Goal: Task Accomplishment & Management: Manage account settings

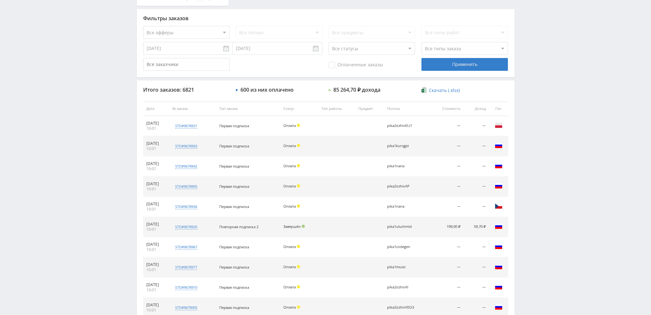
scroll to position [222, 0]
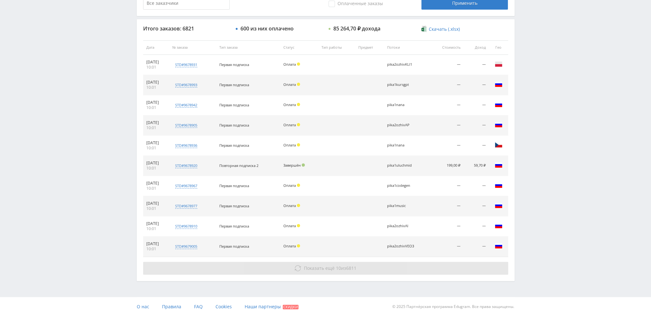
click at [331, 262] on button "Показать ещё 10 из 6811" at bounding box center [325, 268] width 365 height 13
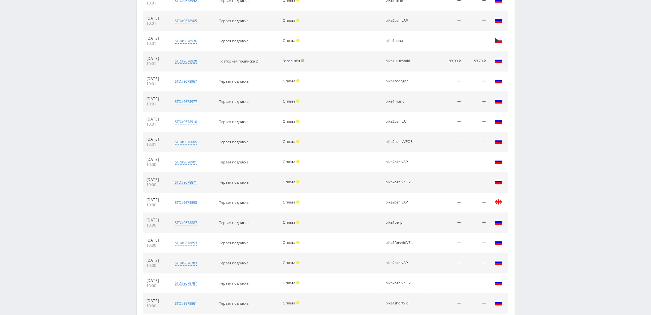
scroll to position [383, 0]
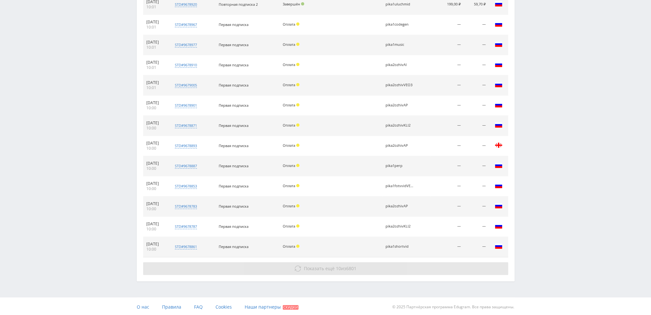
click at [331, 267] on span "Показать ещё" at bounding box center [319, 268] width 31 height 6
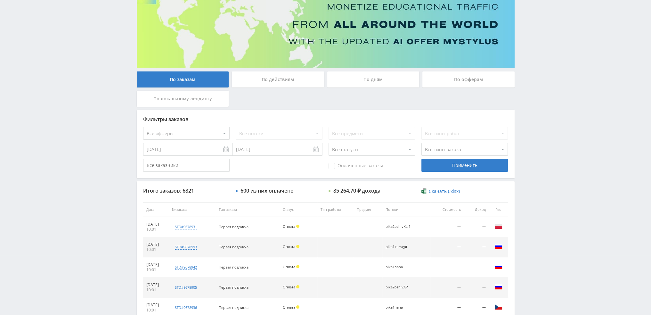
scroll to position [0, 0]
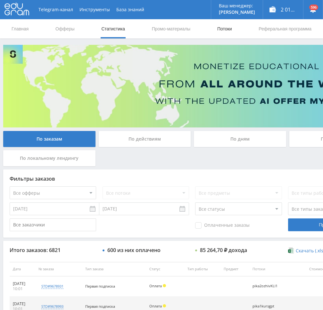
click at [219, 28] on link "Потоки" at bounding box center [225, 28] width 16 height 19
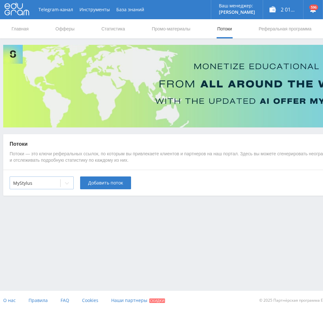
click at [45, 185] on div at bounding box center [35, 183] width 44 height 6
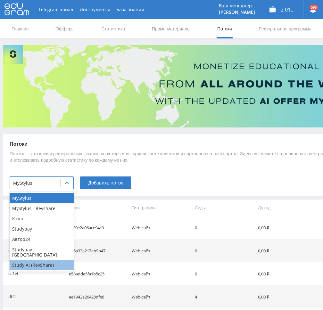
click at [33, 260] on div "Study AI (RevShare)" at bounding box center [42, 265] width 64 height 10
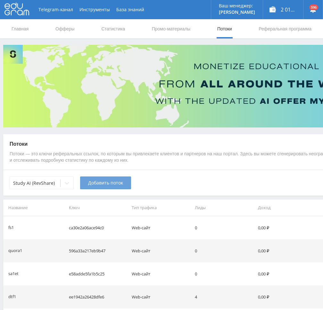
click at [103, 187] on button "Добавить поток" at bounding box center [105, 183] width 51 height 13
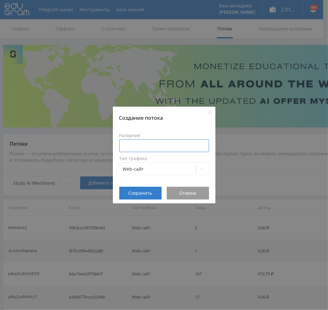
click at [153, 145] on input at bounding box center [164, 145] width 90 height 13
type input "в"
click at [129, 147] on input "dtfvidVEO3" at bounding box center [164, 145] width 90 height 13
drag, startPoint x: 137, startPoint y: 145, endPoint x: 76, endPoint y: 147, distance: 61.9
click at [72, 146] on div "Создание потока Название dtf5vidVEO3 Тип трафика Web-сайт Сохранить Отмена" at bounding box center [164, 155] width 328 height 310
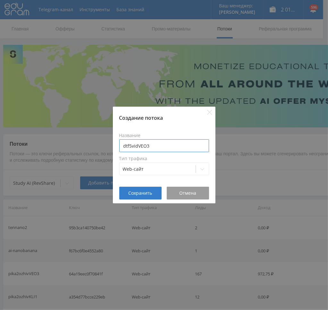
drag, startPoint x: 157, startPoint y: 145, endPoint x: 144, endPoint y: 162, distance: 21.3
click at [157, 145] on input "dtf5vidVEO3" at bounding box center [164, 145] width 90 height 13
type input "dtf5vidVEO3"
click at [130, 193] on span "Сохранить" at bounding box center [140, 193] width 24 height 5
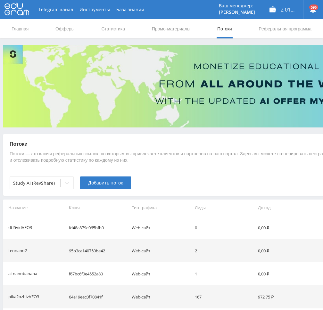
click at [102, 184] on span "Добавить поток" at bounding box center [105, 182] width 35 height 5
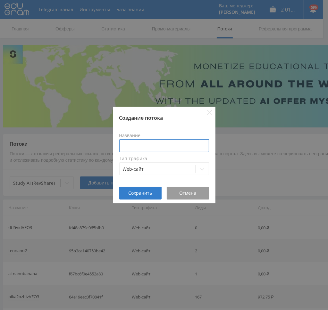
click at [131, 148] on input at bounding box center [164, 145] width 90 height 13
paste input "dtf5vid"
type input "dtf5vidKLI"
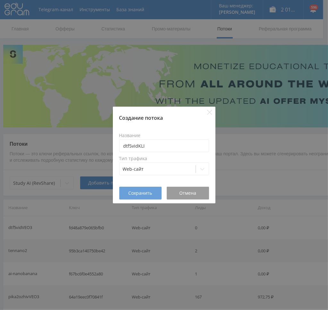
click at [137, 193] on span "Сохранить" at bounding box center [140, 193] width 24 height 5
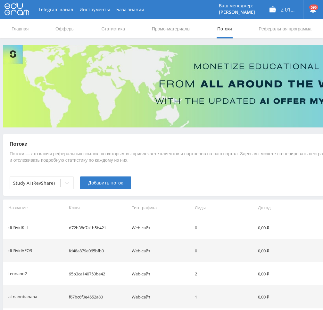
drag, startPoint x: 93, startPoint y: 184, endPoint x: 4, endPoint y: 173, distance: 89.3
click at [93, 184] on span "Добавить поток" at bounding box center [105, 182] width 35 height 5
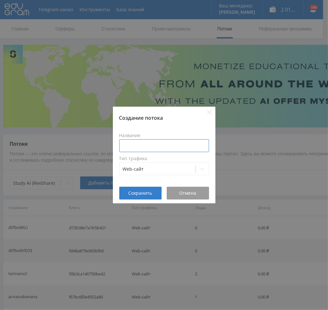
click at [134, 143] on input at bounding box center [164, 145] width 90 height 13
paste input "dtf5vid"
type input "dtf5vidVID"
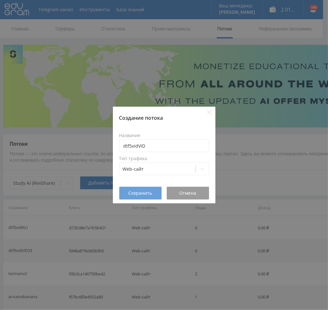
click at [134, 189] on button "Сохранить" at bounding box center [140, 193] width 42 height 13
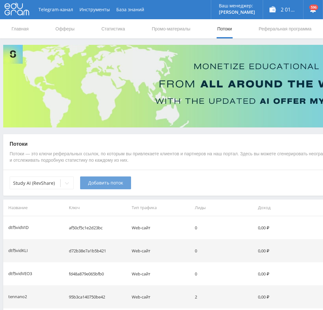
click at [117, 184] on span "Добавить поток" at bounding box center [105, 182] width 35 height 5
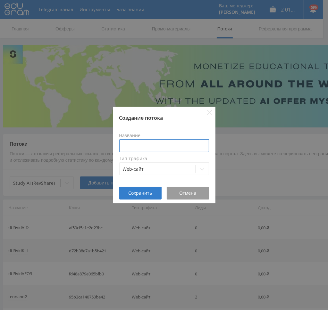
click at [151, 150] on input at bounding box center [164, 145] width 90 height 13
paste input "dtf5vid"
type input "dtf5vidAP"
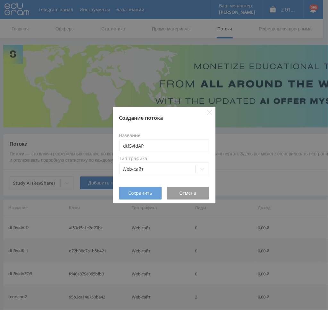
click at [134, 196] on span "Сохранить" at bounding box center [140, 193] width 24 height 5
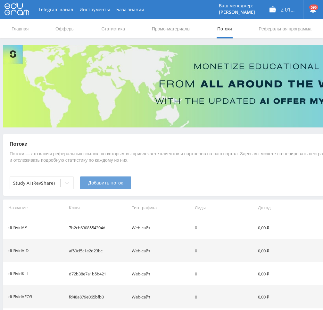
click at [95, 180] on span "Добавить поток" at bounding box center [105, 182] width 35 height 5
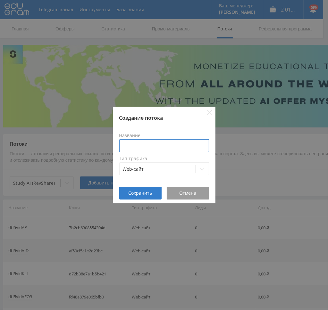
click at [140, 146] on input at bounding box center [164, 145] width 90 height 13
paste input "dtf5vid"
type input "dtf5vidAI"
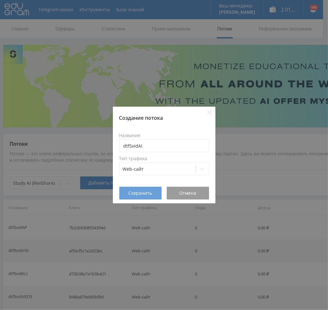
click at [139, 193] on span "Сохранить" at bounding box center [140, 193] width 24 height 5
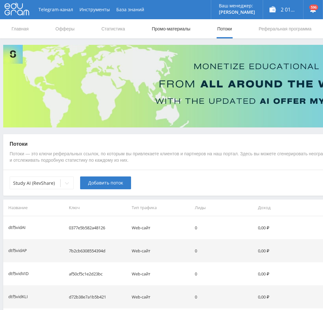
click at [155, 31] on link "Промо-материалы" at bounding box center [171, 28] width 40 height 19
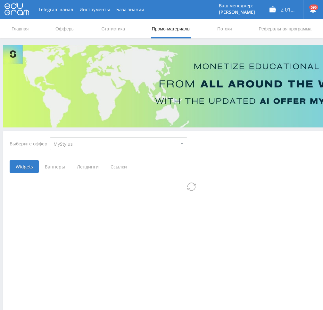
click at [80, 143] on select "MyStylus MyStylus - Revshare Кэмп Studybay Автор24 Studybay Brazil Study AI (Re…" at bounding box center [118, 143] width 137 height 13
select select "376"
click at [50, 137] on select "MyStylus MyStylus - Revshare Кэмп Studybay Автор24 Studybay Brazil Study AI (Re…" at bounding box center [118, 143] width 137 height 13
select select "376"
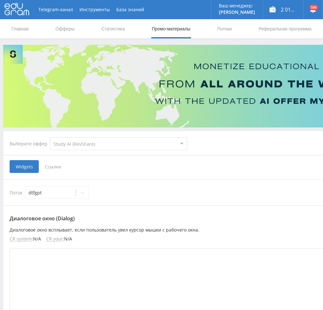
click at [53, 167] on span "Ссылки" at bounding box center [53, 166] width 29 height 13
click at [0, 0] on input "Ссылки" at bounding box center [0, 0] width 0 height 0
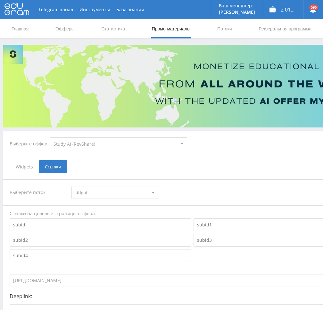
click at [97, 193] on span "dtfgpt" at bounding box center [112, 192] width 72 height 12
click at [111, 251] on button "dtf5vidVEO3" at bounding box center [115, 251] width 86 height 9
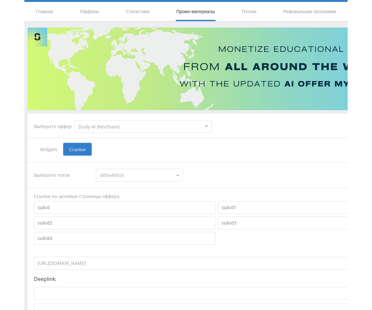
scroll to position [75, 0]
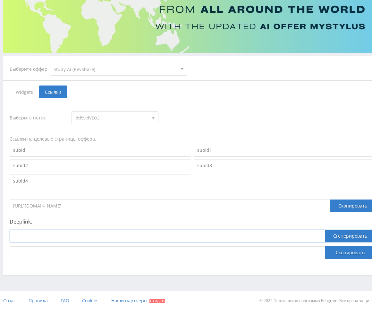
drag, startPoint x: 169, startPoint y: 235, endPoint x: 205, endPoint y: 237, distance: 36.0
click at [170, 235] on input at bounding box center [167, 236] width 315 height 13
paste input "https://study24.ai/chat/google_veo3"
type input "https://study24.ai/chat/google_veo3"
click at [337, 235] on button "Сгенерировать" at bounding box center [350, 236] width 50 height 13
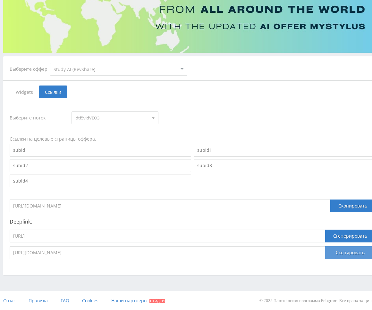
click at [341, 251] on button "Скопировать" at bounding box center [350, 252] width 50 height 13
drag, startPoint x: 226, startPoint y: 69, endPoint x: 176, endPoint y: 77, distance: 50.6
click at [225, 69] on div "Выберите оффер MyStylus MyStylus - Revshare Кэмп Studybay Автор24 Studybay Braz…" at bounding box center [191, 69] width 375 height 23
click at [103, 116] on span "dtf5vidVEO3" at bounding box center [112, 118] width 72 height 12
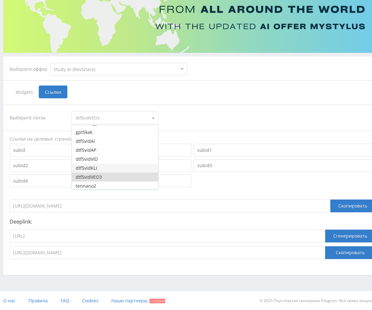
click at [98, 167] on button "dtf5vidKLI" at bounding box center [115, 168] width 86 height 9
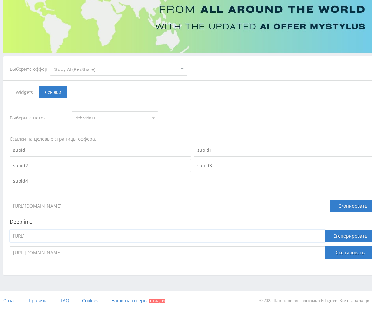
click at [109, 233] on input "https://study24.ai/chat/google_veo3" at bounding box center [167, 236] width 315 height 13
paste input "kling_2_1_master"
type input "https://study24.ai/chat/kling_2_1_master"
click at [362, 236] on button "Сгенерировать" at bounding box center [350, 236] width 50 height 13
click at [357, 251] on button "Скопировать" at bounding box center [350, 252] width 50 height 13
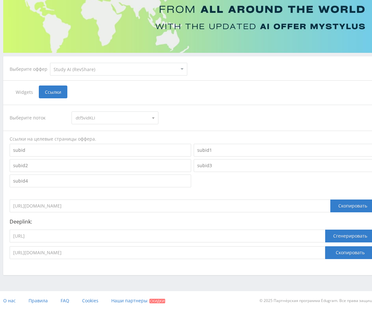
click at [153, 229] on div "Deeplink: https://study24.ai/chat/kling_2_1_master Сгенерировать https://edufor…" at bounding box center [192, 239] width 365 height 40
click at [82, 115] on span "dtf5vidKLI" at bounding box center [112, 118] width 72 height 12
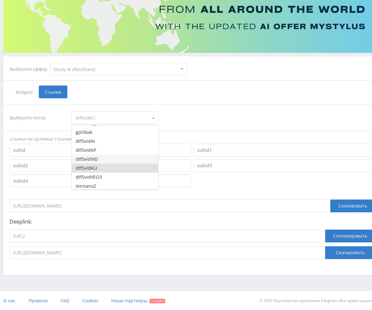
click at [97, 160] on button "dtf5vidVID" at bounding box center [115, 159] width 86 height 9
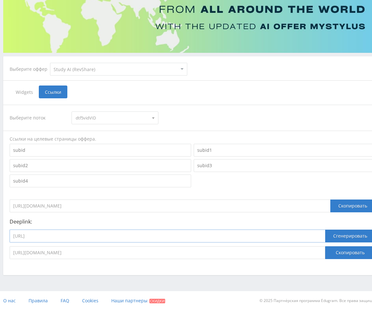
click at [245, 241] on input "https://study24.ai/chat/kling_2_1_master" at bounding box center [167, 236] width 315 height 13
paste input "videogen"
type input "https://study24.ai/chat/videogen"
click at [345, 238] on button "Сгенерировать" at bounding box center [350, 236] width 50 height 13
click at [346, 251] on button "Скопировать" at bounding box center [350, 252] width 50 height 13
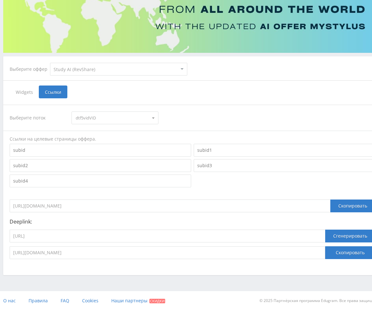
click at [229, 105] on div "Выберите поток dtf5vidVID dtfgpt pika1uchresh pika1uchai pika1uchprez pika1uchg…" at bounding box center [192, 182] width 365 height 154
drag, startPoint x: 97, startPoint y: 121, endPoint x: 97, endPoint y: 117, distance: 3.9
click at [97, 121] on span "dtf5vidVID" at bounding box center [112, 118] width 72 height 12
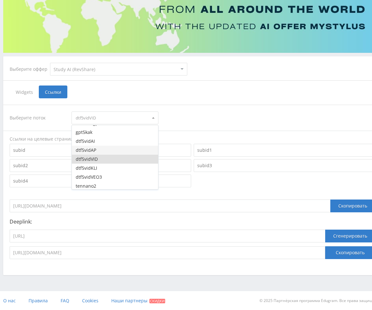
click at [95, 148] on button "dtf5vidAP" at bounding box center [115, 150] width 86 height 9
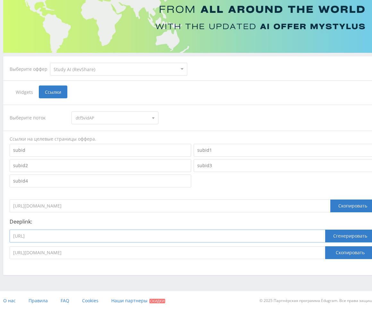
click at [150, 234] on input "https://study24.ai/chat/videogen" at bounding box center [167, 236] width 315 height 13
paste input "animating_photo"
type input "https://study24.ai/chat/animating_photo"
click at [334, 235] on button "Сгенерировать" at bounding box center [350, 236] width 50 height 13
drag, startPoint x: 340, startPoint y: 250, endPoint x: 336, endPoint y: 247, distance: 4.4
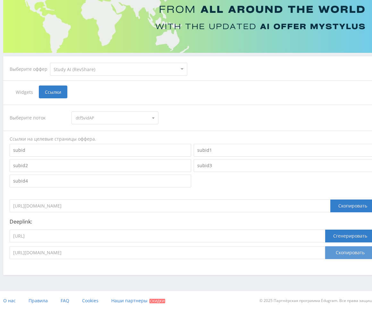
click at [340, 251] on button "Скопировать" at bounding box center [350, 252] width 50 height 13
click at [243, 119] on div "Выберите поток dtf5vidAP dtfgpt pika1uchresh pika1uchai pika1uchprez pika1uchgp…" at bounding box center [192, 117] width 365 height 13
click at [112, 119] on span "dtf5vidAP" at bounding box center [112, 118] width 72 height 12
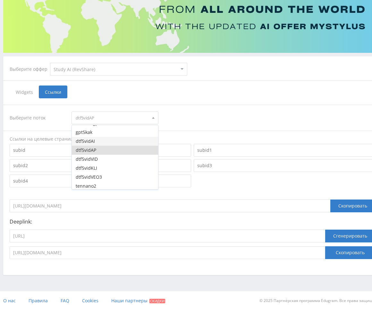
click at [99, 141] on button "dtf5vidAI" at bounding box center [115, 141] width 86 height 9
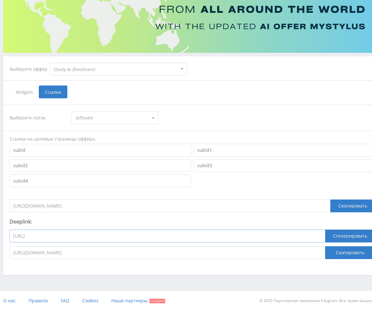
click at [103, 237] on input "https://study24.ai/chat/animating_photo" at bounding box center [167, 236] width 315 height 13
paste input "image"
type input "https://study24.ai/chat/animating_image"
click at [347, 232] on button "Сгенерировать" at bounding box center [350, 236] width 50 height 13
click at [345, 255] on button "Скопировать" at bounding box center [350, 252] width 50 height 13
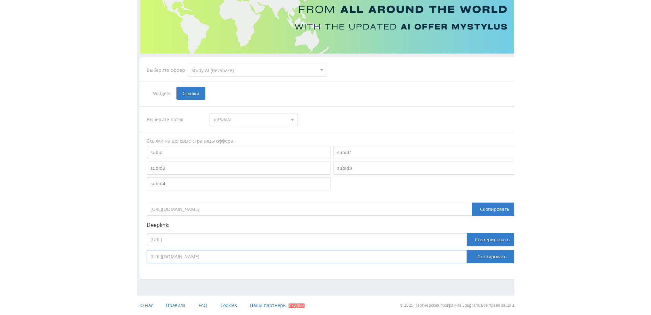
scroll to position [70, 0]
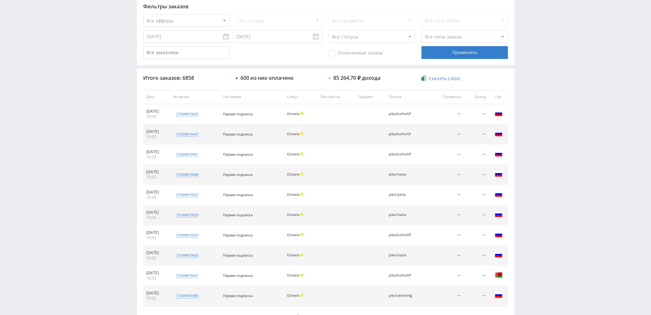
scroll to position [222, 0]
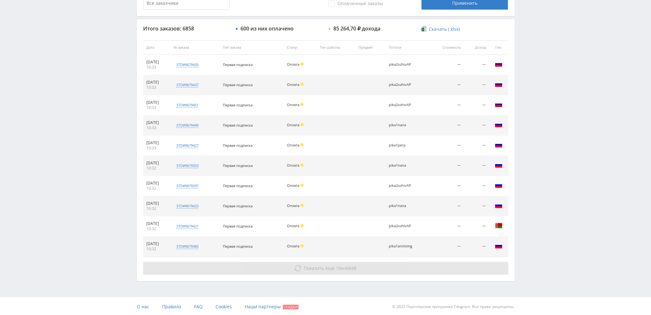
click at [331, 265] on span "Показать ещё" at bounding box center [319, 268] width 31 height 6
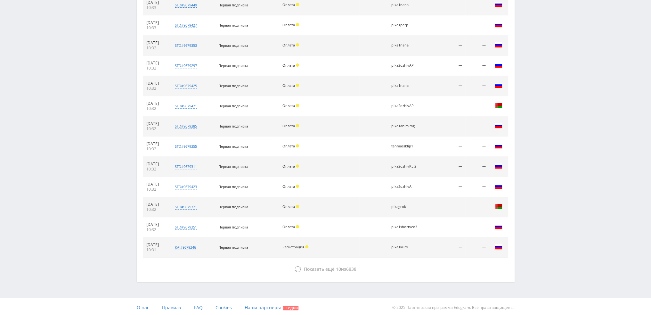
scroll to position [342, 0]
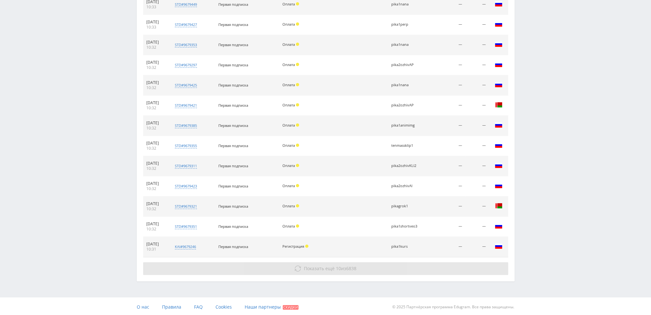
click at [335, 270] on button "Показать ещё 10 из 6838" at bounding box center [325, 268] width 365 height 13
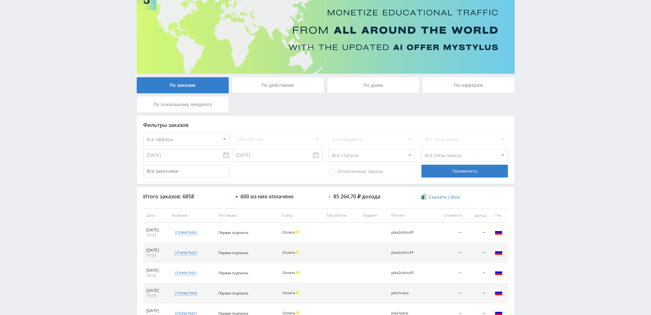
scroll to position [31, 0]
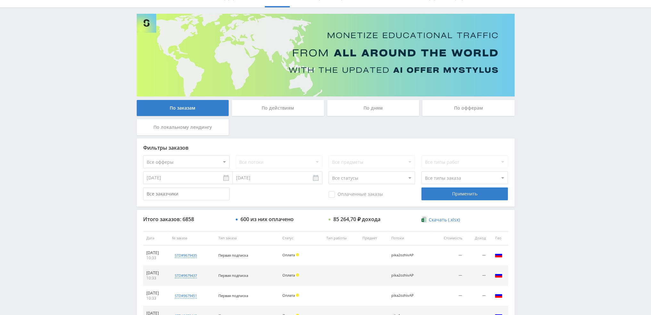
click at [372, 101] on div "По дням" at bounding box center [373, 108] width 92 height 16
click at [0, 0] on input "По дням" at bounding box center [0, 0] width 0 height 0
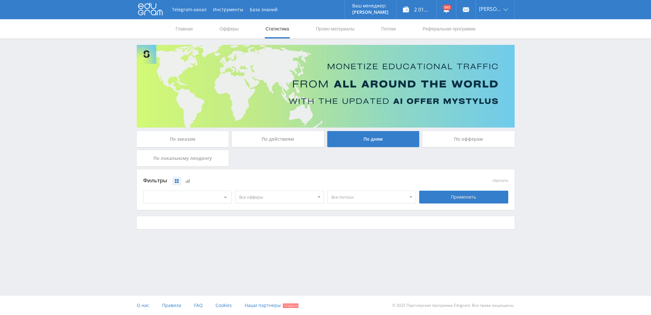
scroll to position [0, 0]
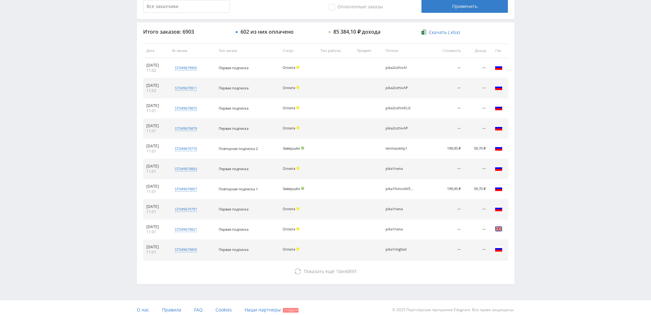
scroll to position [222, 0]
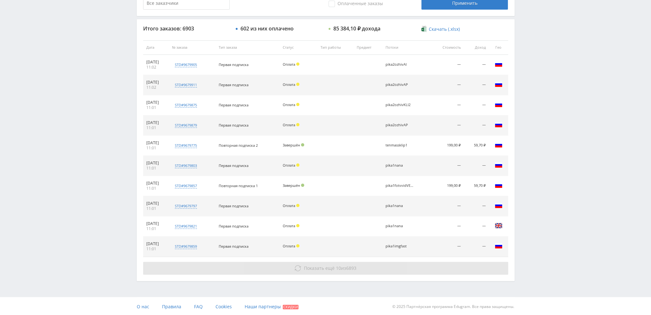
click at [326, 268] on span "Показать ещё" at bounding box center [319, 268] width 31 height 6
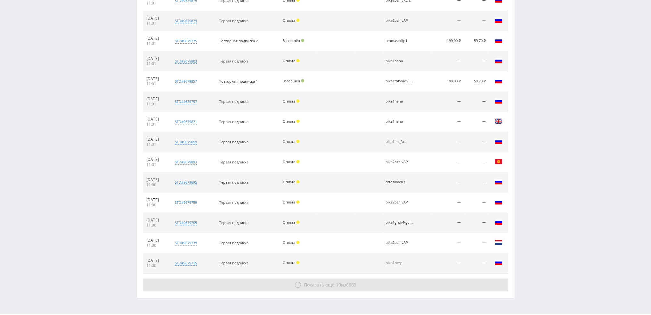
click at [350, 265] on div "Итого заказов: 6903 602 из них оплачено 85 384,10 ₽ дохода Скачать (.xlsx) Дата…" at bounding box center [326, 106] width 378 height 383
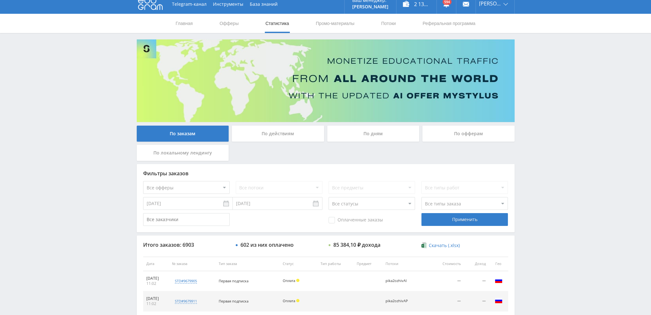
scroll to position [0, 0]
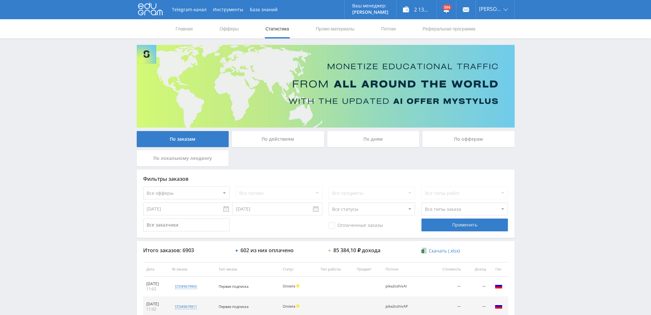
click at [367, 133] on div "По дням" at bounding box center [373, 139] width 92 height 16
click at [0, 0] on input "По дням" at bounding box center [0, 0] width 0 height 0
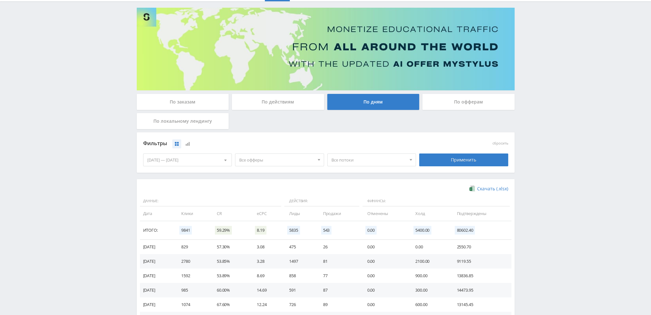
scroll to position [64, 0]
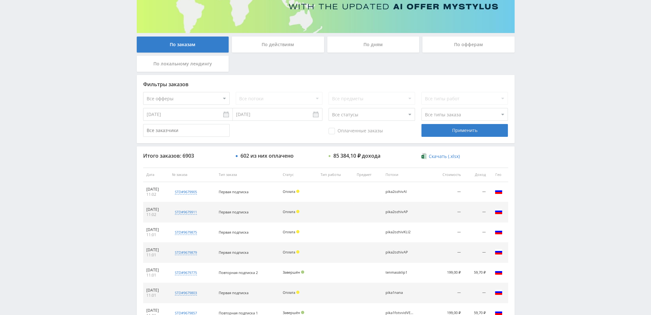
scroll to position [62, 0]
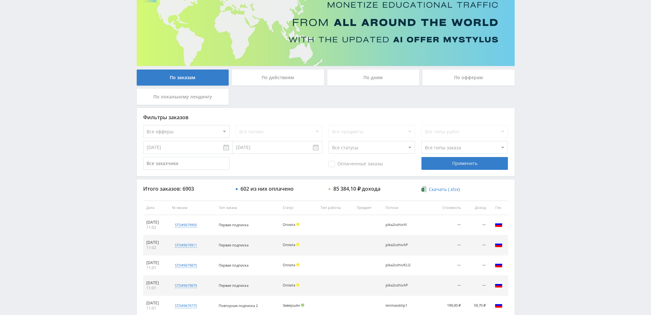
click at [364, 81] on div "По дням" at bounding box center [373, 78] width 92 height 16
click at [0, 0] on input "По дням" at bounding box center [0, 0] width 0 height 0
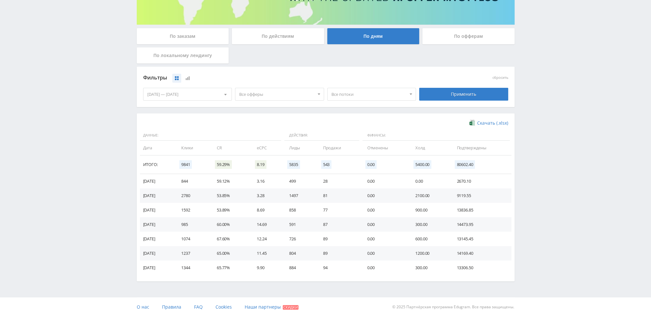
scroll to position [104, 0]
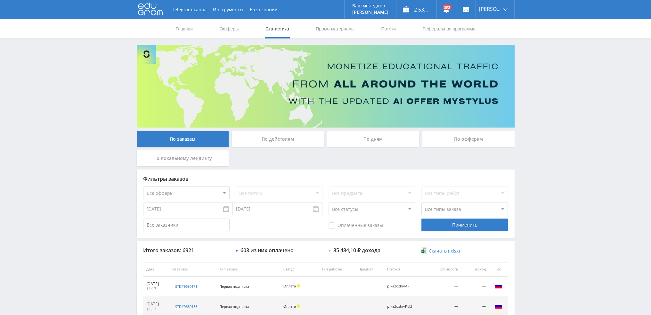
click at [387, 142] on div "По дням" at bounding box center [373, 139] width 92 height 16
click at [0, 0] on input "По дням" at bounding box center [0, 0] width 0 height 0
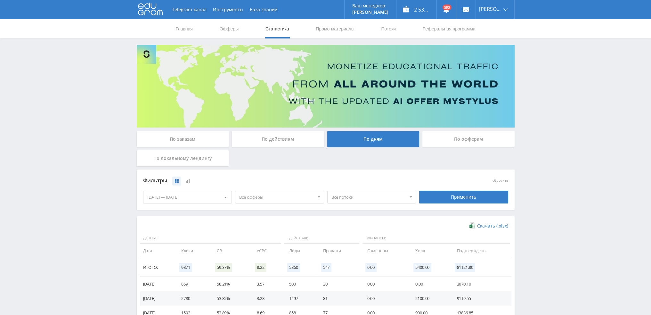
click at [169, 140] on div "По заказам" at bounding box center [183, 139] width 92 height 16
click at [0, 0] on input "По заказам" at bounding box center [0, 0] width 0 height 0
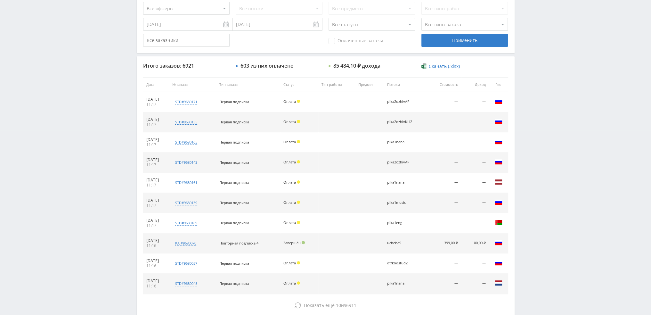
scroll to position [222, 0]
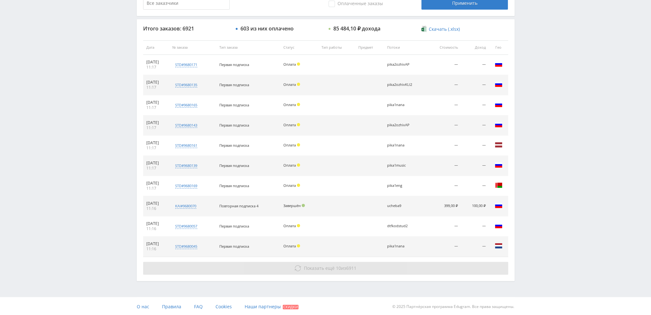
click at [358, 269] on button "Показать ещё 10 из 6911" at bounding box center [325, 268] width 365 height 13
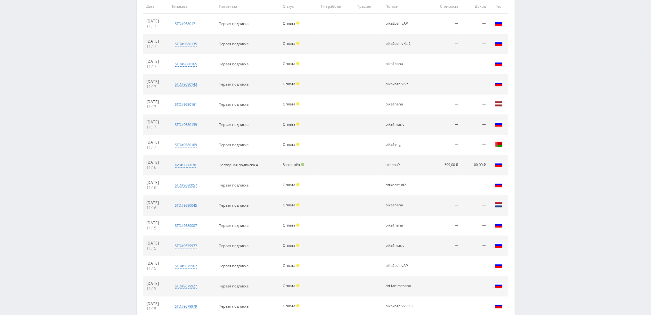
scroll to position [403, 0]
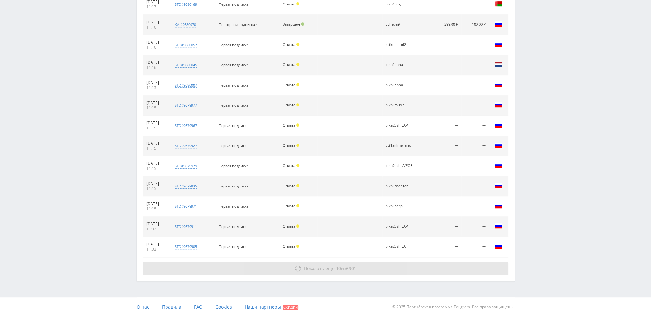
click at [373, 264] on button "Показать ещё 10 из 6901" at bounding box center [325, 268] width 365 height 13
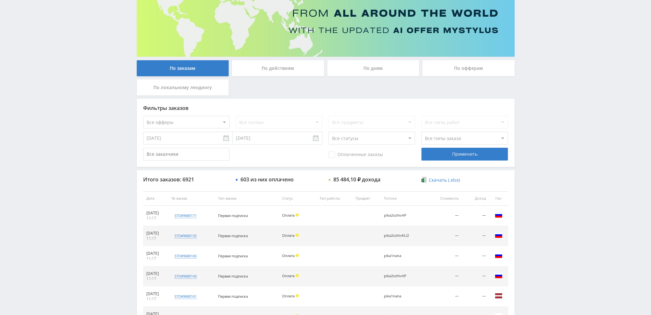
scroll to position [0, 0]
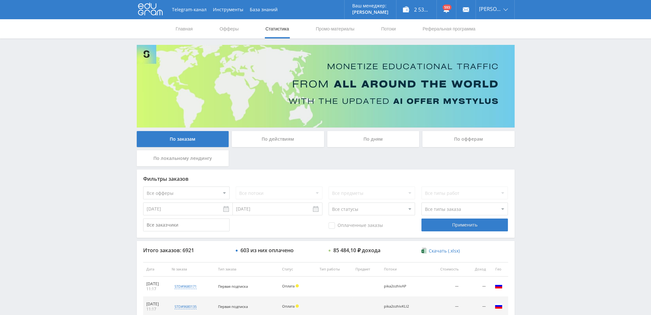
click at [374, 141] on div "По дням" at bounding box center [373, 139] width 92 height 16
click at [0, 0] on input "По дням" at bounding box center [0, 0] width 0 height 0
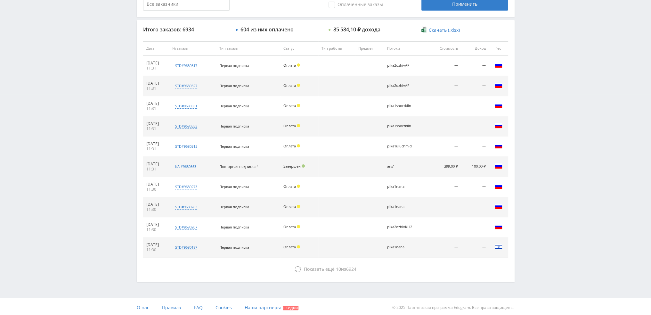
scroll to position [222, 0]
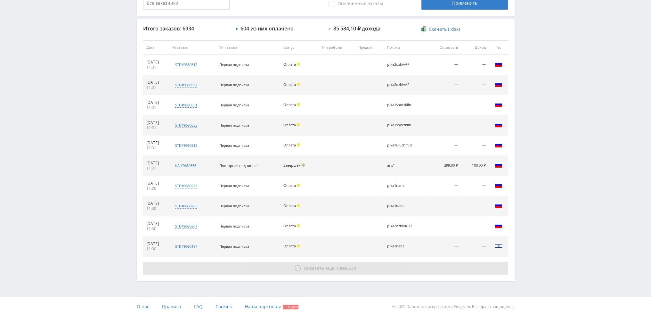
click at [298, 270] on use at bounding box center [298, 268] width 6 height 6
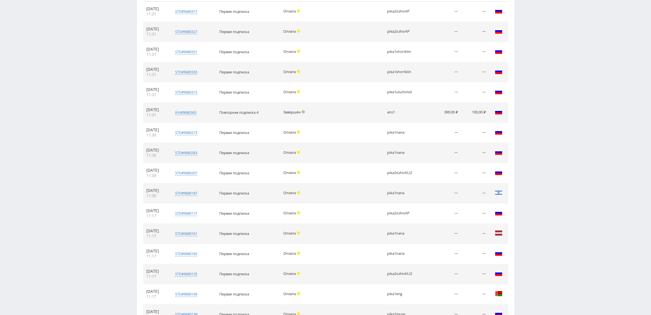
scroll to position [363, 0]
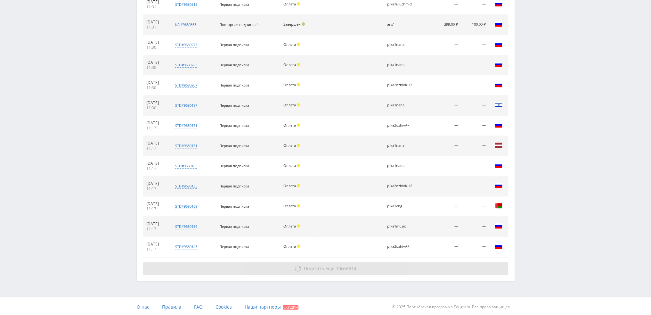
click at [358, 266] on button "Показать ещё 10 из 6914" at bounding box center [325, 268] width 365 height 13
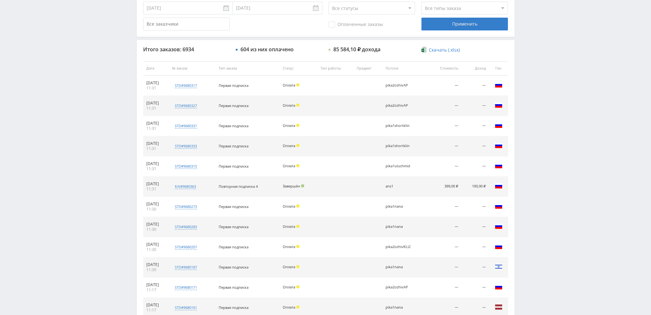
scroll to position [74, 0]
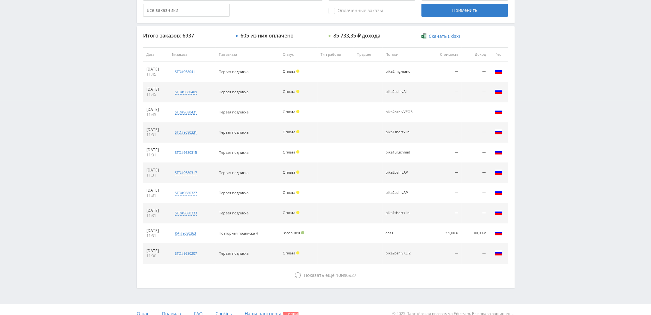
scroll to position [222, 0]
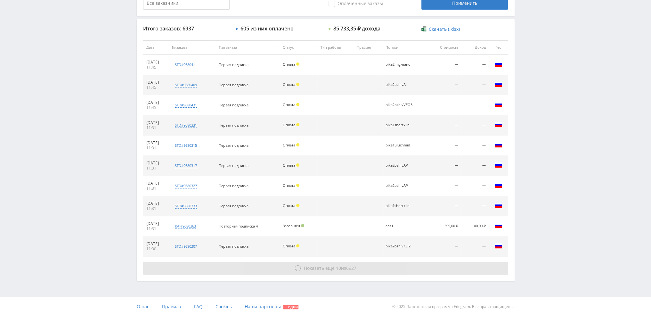
click at [403, 266] on button "Показать ещё 10 из 6927" at bounding box center [325, 268] width 365 height 13
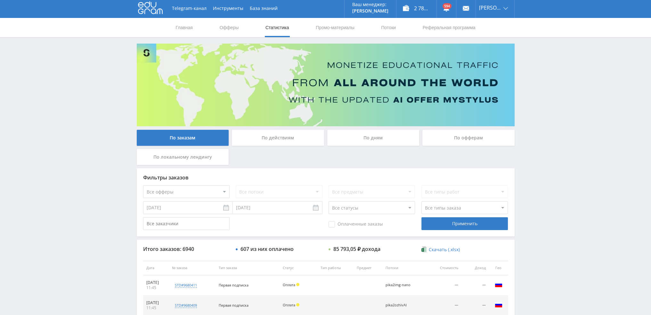
scroll to position [0, 0]
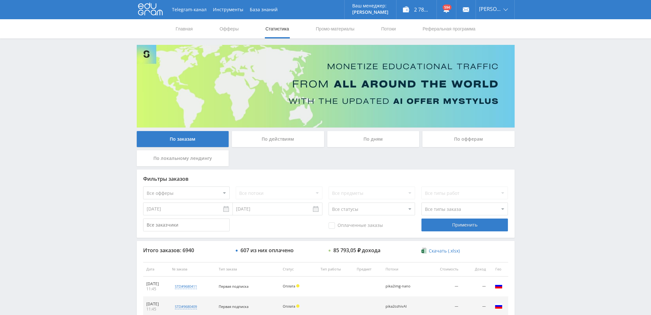
click at [371, 137] on div "По дням" at bounding box center [373, 139] width 92 height 16
click at [0, 0] on input "По дням" at bounding box center [0, 0] width 0 height 0
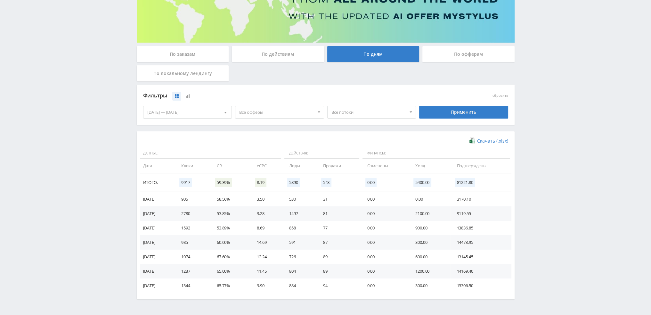
scroll to position [96, 0]
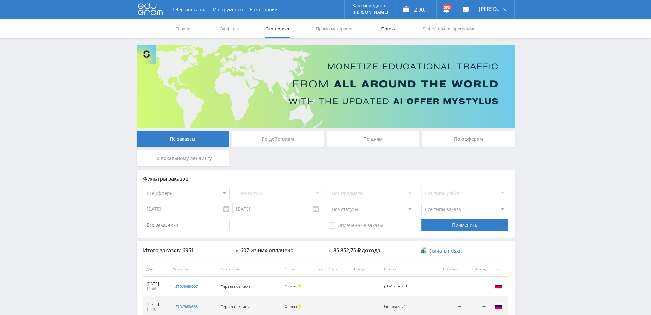
click at [391, 29] on link "Потоки" at bounding box center [389, 28] width 16 height 19
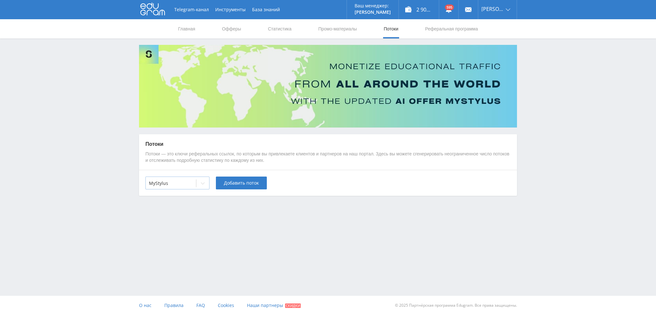
click at [188, 187] on div "MyStylus" at bounding box center [171, 183] width 50 height 9
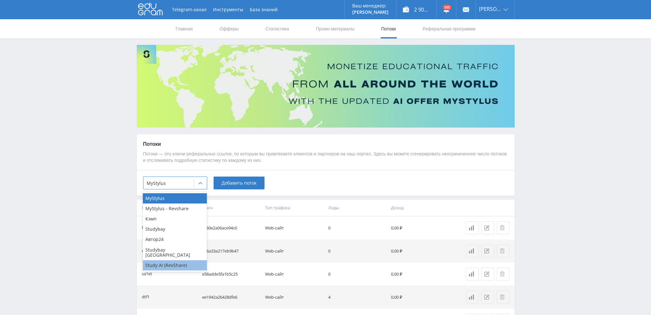
click at [170, 261] on div "Study AI (RevShare)" at bounding box center [175, 265] width 64 height 10
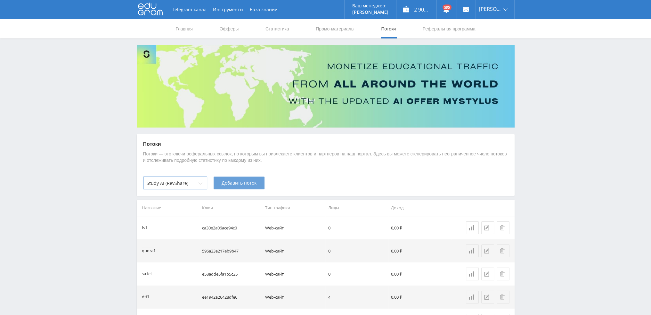
click at [232, 182] on span "Добавить поток" at bounding box center [239, 182] width 35 height 5
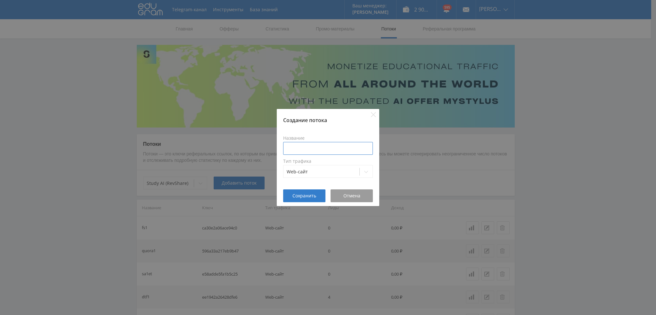
click at [320, 152] on input at bounding box center [328, 148] width 90 height 13
type input "tenkakKLI"
click at [301, 195] on span "Сохранить" at bounding box center [305, 195] width 24 height 5
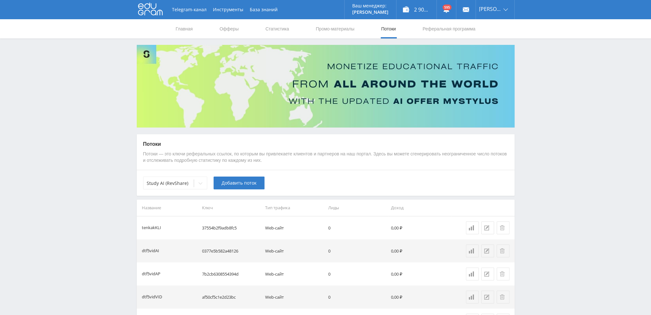
click at [229, 184] on span "Добавить поток" at bounding box center [239, 182] width 35 height 5
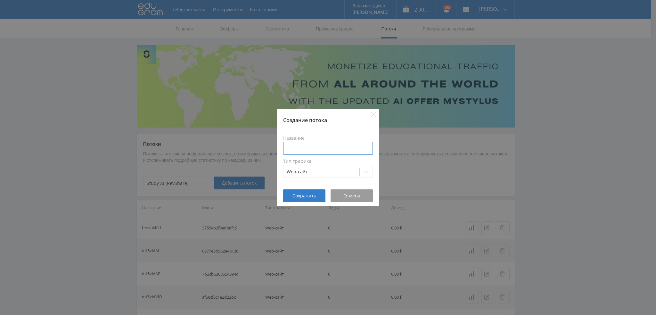
click at [320, 144] on input at bounding box center [328, 148] width 90 height 13
type input "tenkakVEO"
click at [306, 200] on button "Сохранить" at bounding box center [304, 195] width 42 height 13
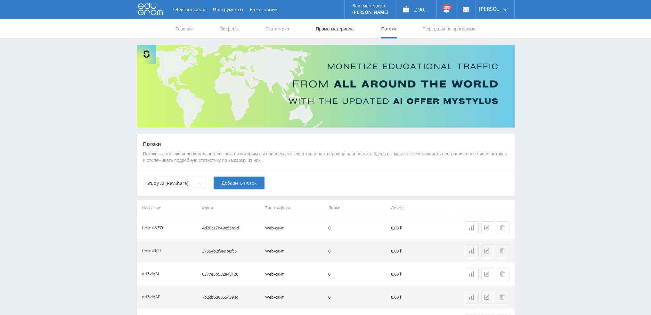
click at [342, 29] on link "Промо-материалы" at bounding box center [335, 28] width 40 height 19
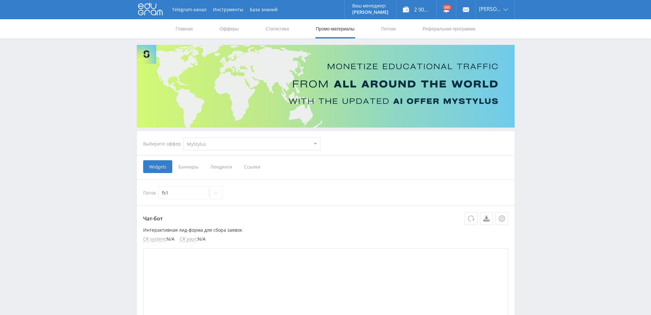
click at [211, 147] on select "MyStylus MyStylus - Revshare Кэмп Studybay Автор24 Studybay Brazil Study AI (Re…" at bounding box center [252, 143] width 137 height 13
select select "376"
click at [184, 137] on select "MyStylus MyStylus - Revshare Кэмп Studybay Автор24 Studybay Brazil Study AI (Re…" at bounding box center [252, 143] width 137 height 13
select select "376"
click at [193, 168] on span "Ссылки" at bounding box center [186, 166] width 29 height 13
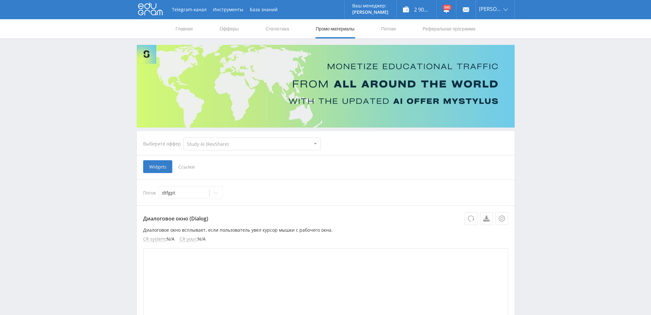
click at [0, 0] on input "Ссылки" at bounding box center [0, 0] width 0 height 0
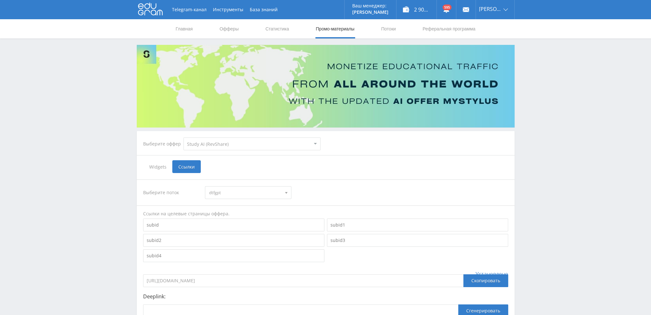
click at [218, 195] on span "dtfgpt" at bounding box center [245, 192] width 72 height 12
click at [237, 239] on button "tenkakVEO" at bounding box center [248, 236] width 86 height 9
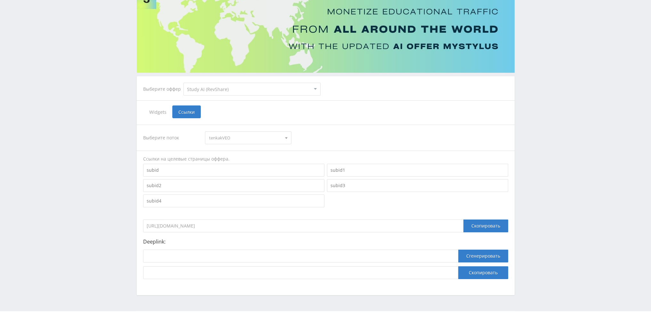
scroll to position [70, 0]
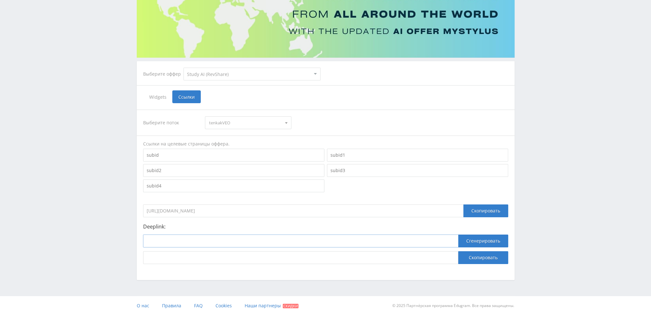
click at [283, 239] on input at bounding box center [300, 241] width 315 height 13
paste input "https://study24.ai/chat/google_image"
type input "https://study24.ai/chat/google_image"
click at [479, 240] on button "Сгенерировать" at bounding box center [483, 241] width 50 height 13
click at [480, 260] on button "Скопировать" at bounding box center [483, 257] width 50 height 13
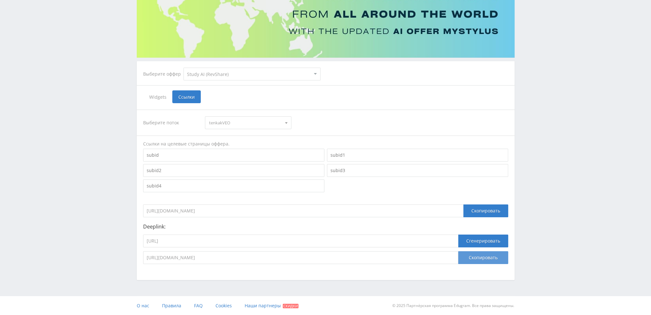
click at [481, 260] on button "Скопировать" at bounding box center [483, 257] width 50 height 13
click at [230, 121] on span "tenkakVEO" at bounding box center [245, 123] width 72 height 12
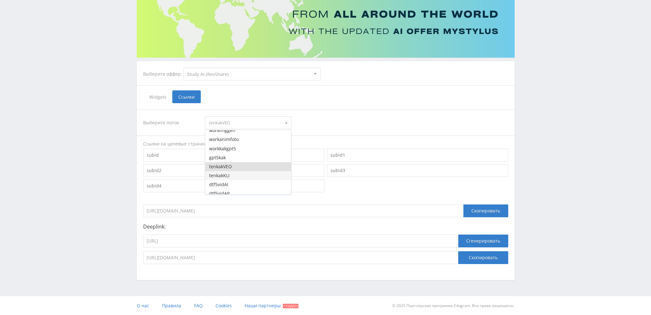
click at [227, 174] on button "tenkakKLI" at bounding box center [248, 175] width 86 height 9
click at [247, 243] on input "https://study24.ai/chat/google_image" at bounding box center [300, 241] width 315 height 13
paste input "kling_2_1_master"
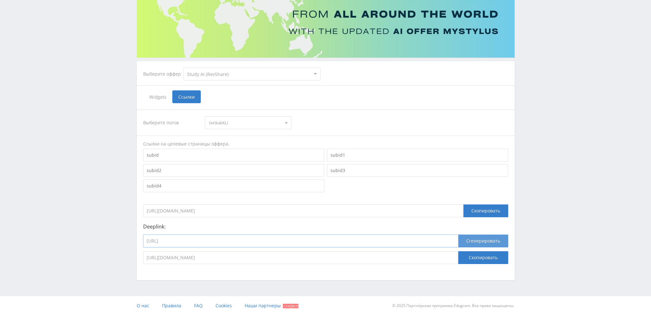
type input "https://study24.ai/chat/kling_2_1_master"
click at [465, 242] on button "Сгенерировать" at bounding box center [483, 241] width 50 height 13
click at [478, 257] on button "Скопировать" at bounding box center [483, 257] width 50 height 13
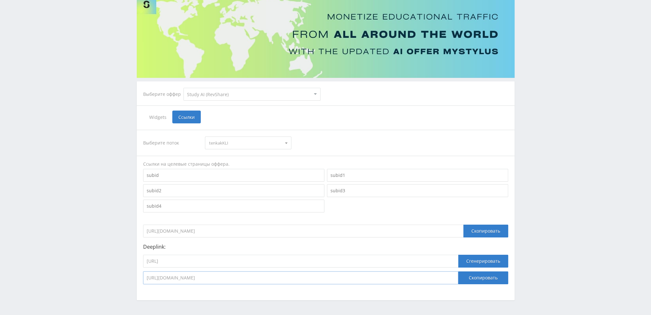
scroll to position [0, 0]
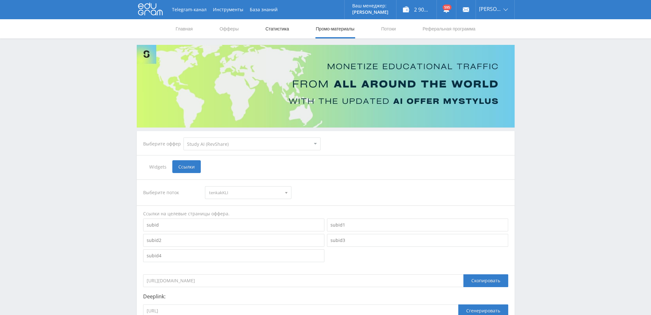
click at [276, 29] on link "Статистика" at bounding box center [277, 28] width 25 height 19
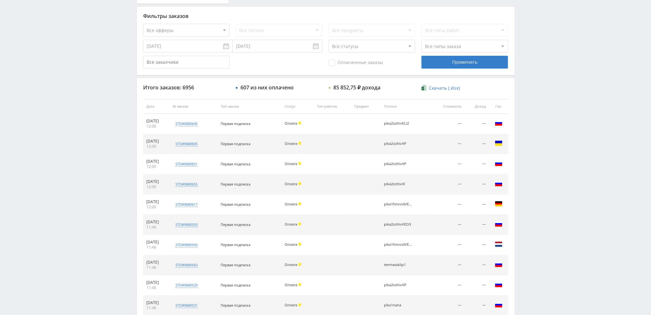
scroll to position [192, 0]
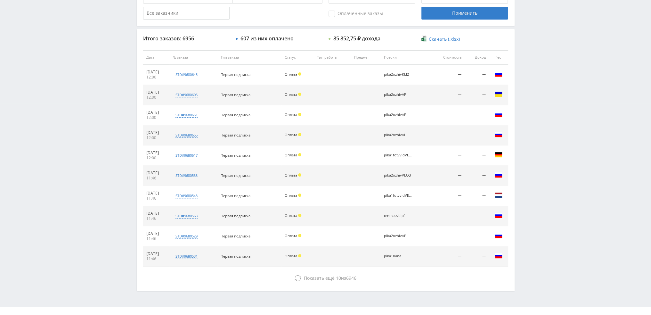
scroll to position [222, 0]
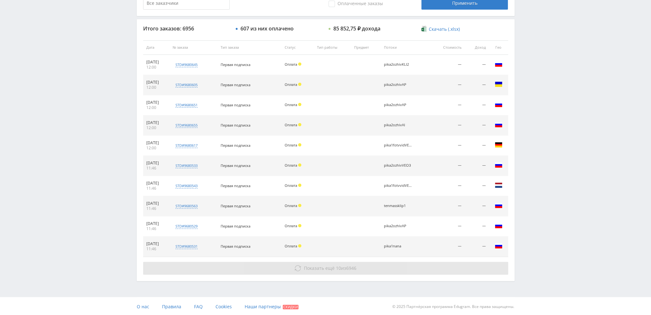
click at [306, 270] on button "Показать ещё 10 из 6946" at bounding box center [325, 268] width 365 height 13
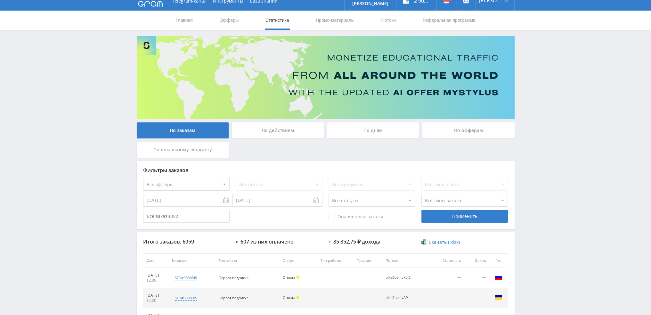
scroll to position [0, 0]
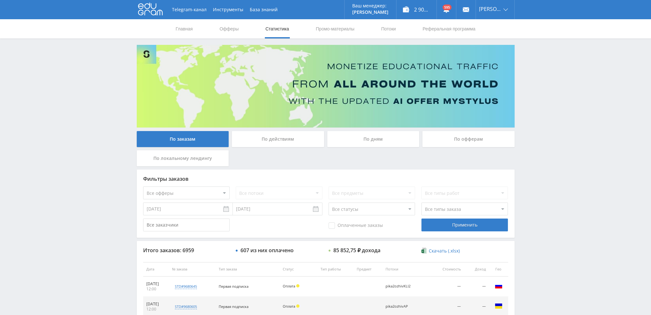
click at [375, 144] on div "По дням" at bounding box center [373, 139] width 92 height 16
click at [0, 0] on input "По дням" at bounding box center [0, 0] width 0 height 0
